Goal: Information Seeking & Learning: Learn about a topic

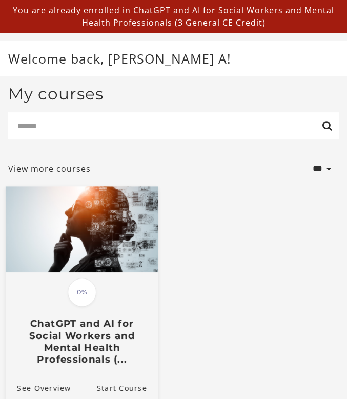
click at [107, 335] on h3 "ChatGPT and AI for Social Workers and Mental Health Professionals (..." at bounding box center [81, 341] width 135 height 48
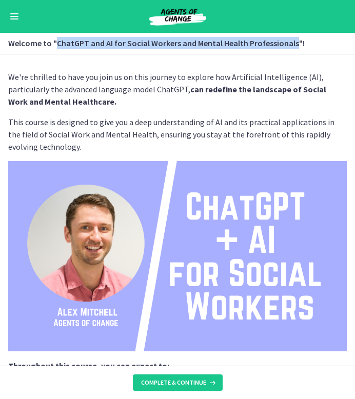
drag, startPoint x: 55, startPoint y: 42, endPoint x: 290, endPoint y: 48, distance: 234.9
click at [290, 48] on h3 "Welcome to "ChatGPT and AI for Social Workers and Mental Health Professionals"!" at bounding box center [171, 43] width 326 height 12
copy h3 "ChatGPT and AI for Social Workers and Mental Health Professionals"
